Goal: Download file/media

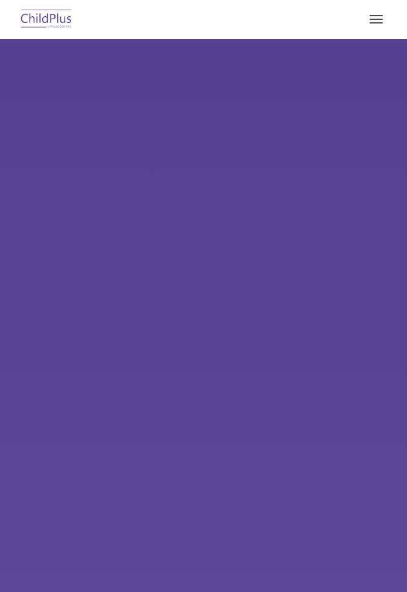
select select "MEDIUM"
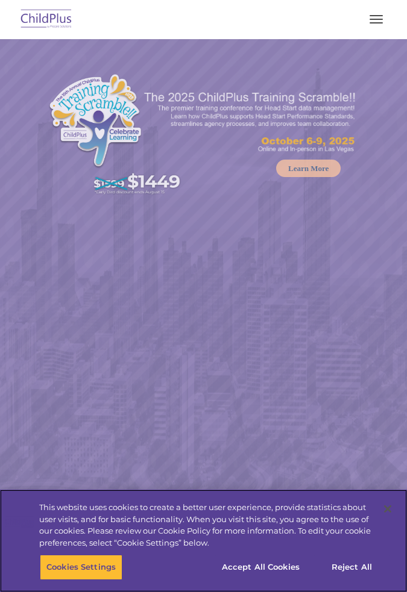
select select "MEDIUM"
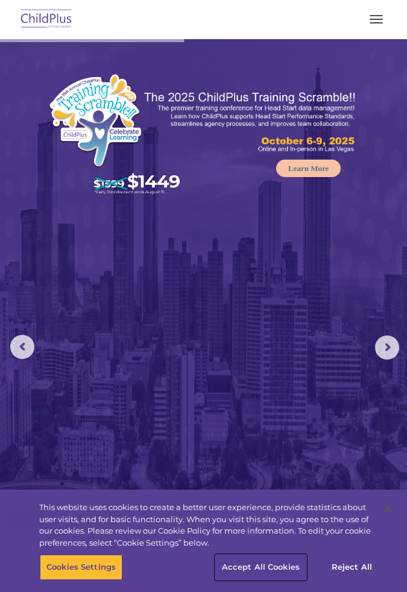
click at [274, 566] on button "Accept All Cookies" at bounding box center [260, 567] width 91 height 25
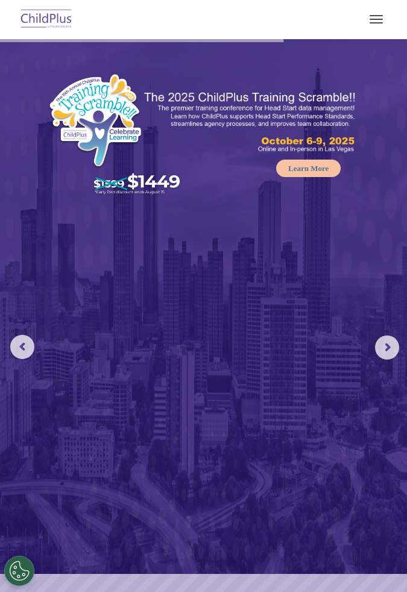
click at [384, 14] on button "button" at bounding box center [375, 19] width 25 height 19
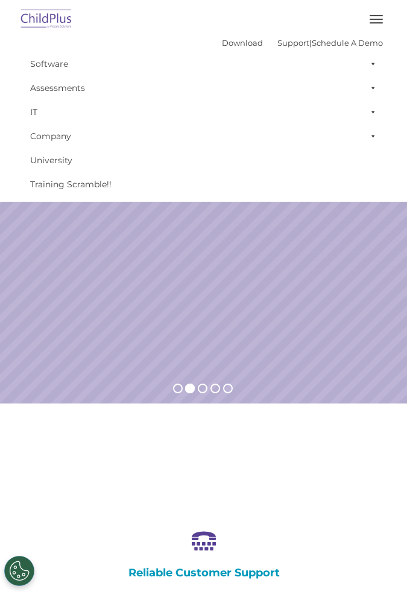
scroll to position [251, 0]
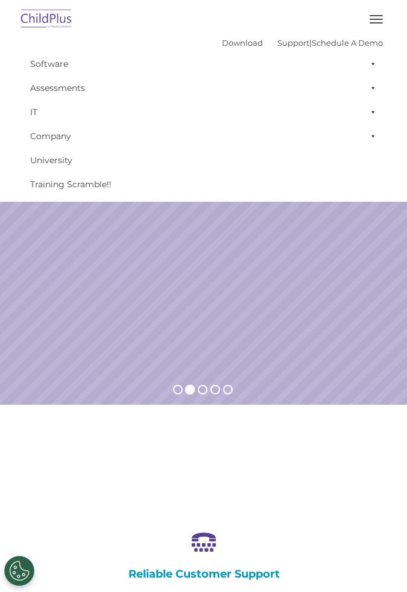
click at [375, 15] on span "button" at bounding box center [375, 15] width 13 height 1
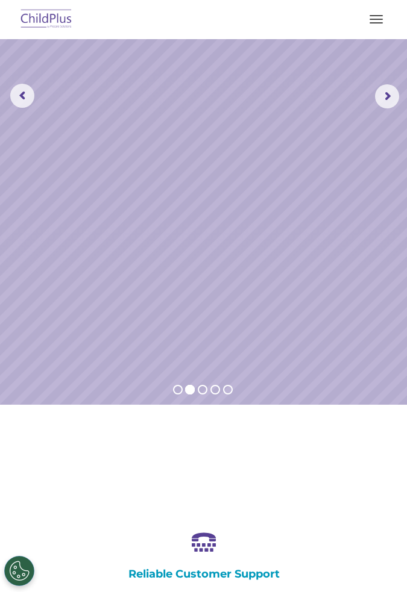
click at [374, 15] on span "button" at bounding box center [375, 15] width 13 height 1
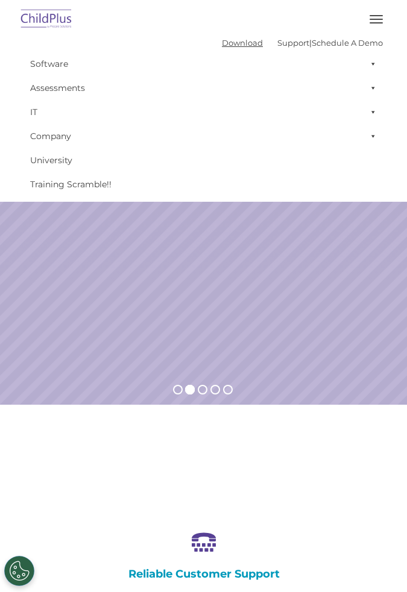
click at [234, 39] on link "Download" at bounding box center [242, 43] width 41 height 10
